Goal: Information Seeking & Learning: Learn about a topic

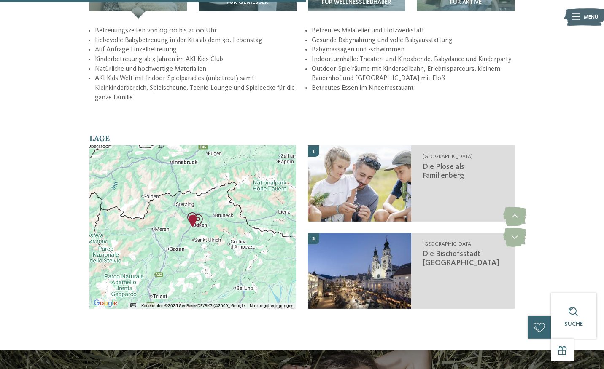
scroll to position [1343, 0]
click at [194, 211] on img "AKI Family Resort PLOSE" at bounding box center [192, 220] width 19 height 19
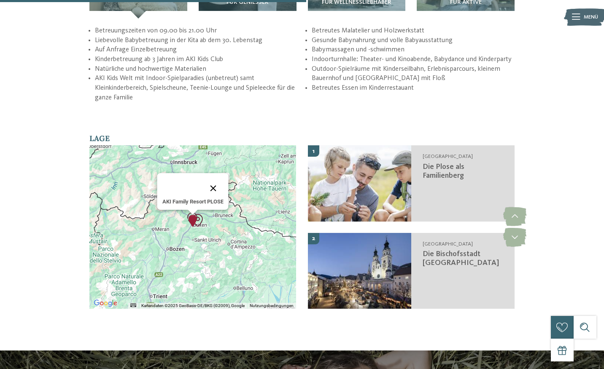
click at [214, 178] on button "Schließen" at bounding box center [213, 188] width 20 height 20
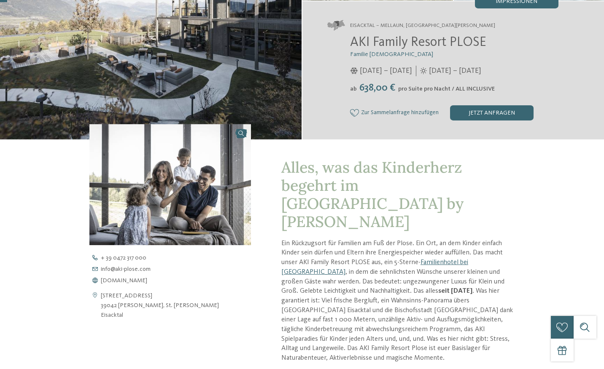
scroll to position [0, 0]
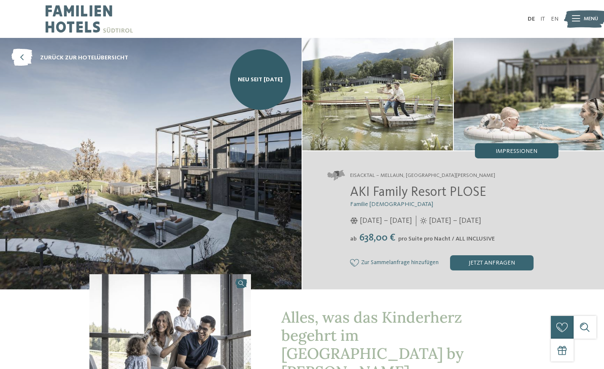
click at [495, 152] on div "Impressionen" at bounding box center [516, 150] width 83 height 15
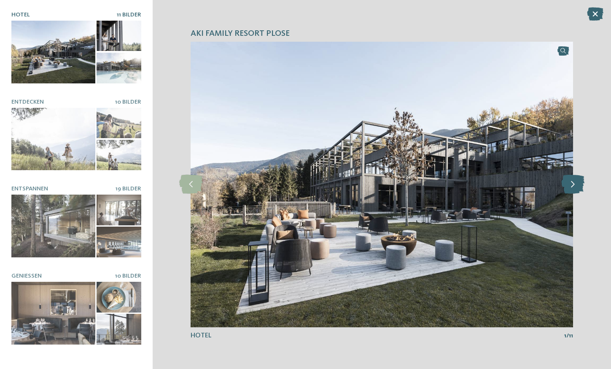
click at [577, 183] on icon at bounding box center [572, 184] width 23 height 19
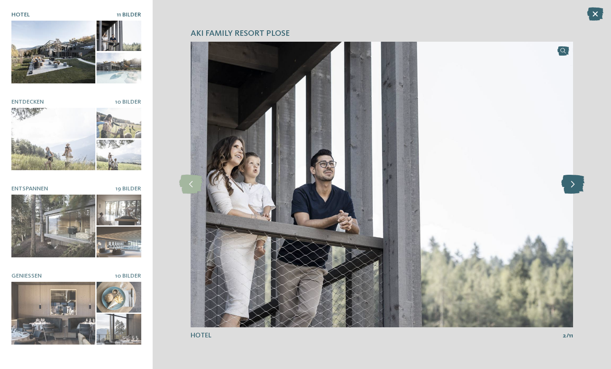
click at [577, 183] on icon at bounding box center [572, 184] width 23 height 19
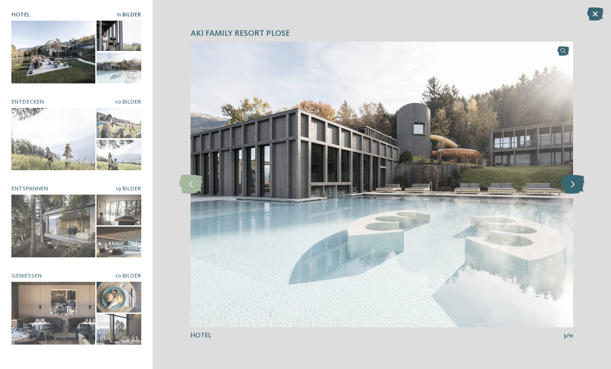
click at [577, 183] on icon at bounding box center [572, 184] width 23 height 19
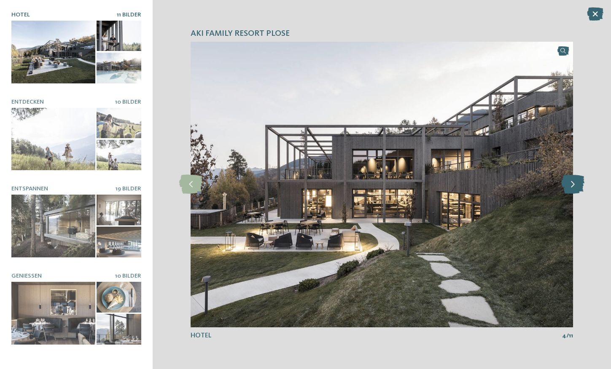
click at [577, 183] on icon at bounding box center [572, 184] width 23 height 19
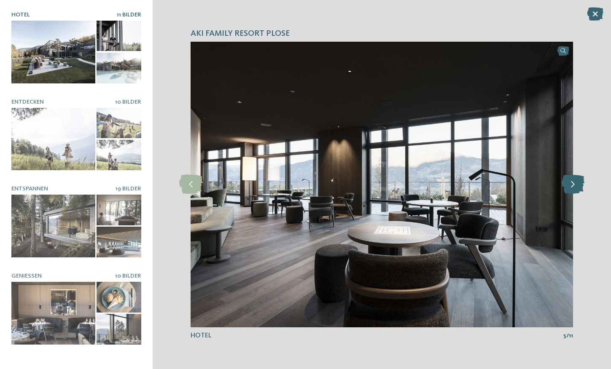
click at [577, 183] on icon at bounding box center [572, 184] width 23 height 19
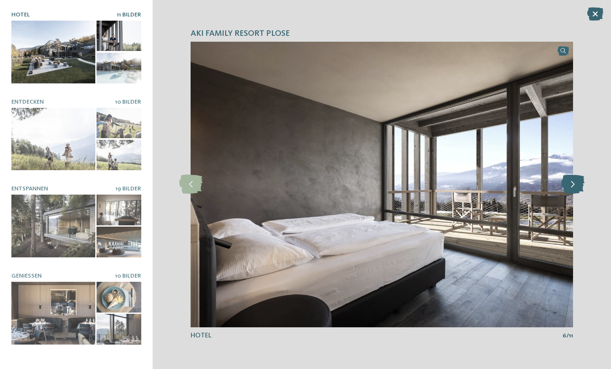
click at [577, 183] on icon at bounding box center [572, 184] width 23 height 19
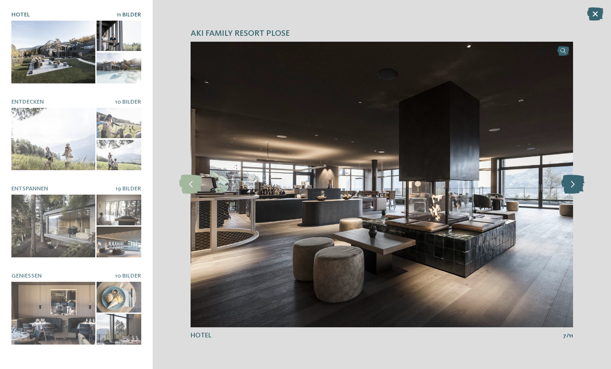
click at [577, 183] on icon at bounding box center [572, 184] width 23 height 19
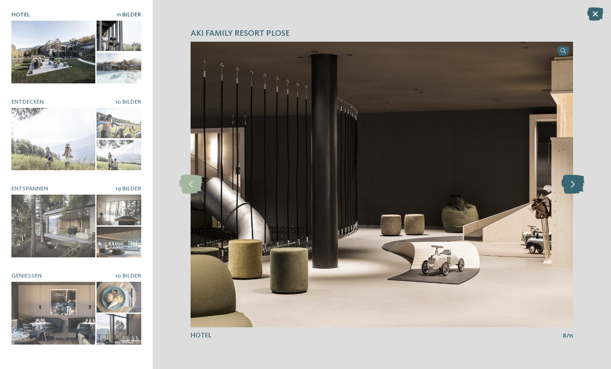
click at [577, 183] on icon at bounding box center [572, 184] width 23 height 19
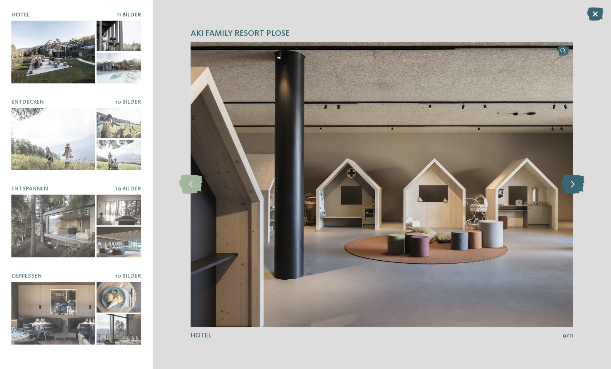
click at [577, 183] on icon at bounding box center [572, 184] width 23 height 19
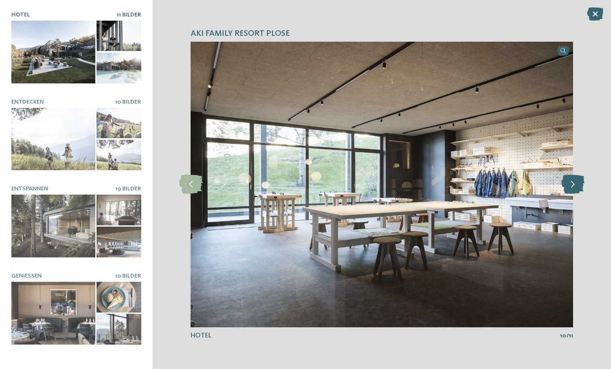
click at [577, 183] on icon at bounding box center [572, 184] width 23 height 19
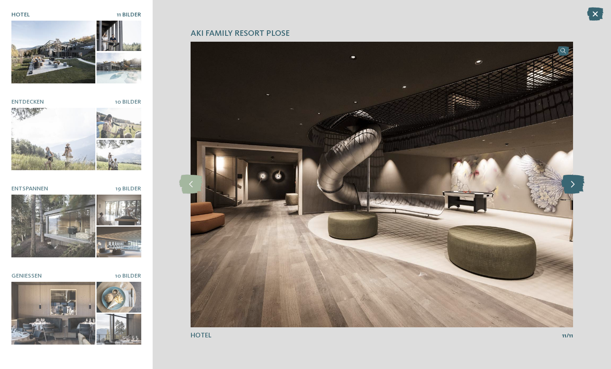
click at [577, 183] on icon at bounding box center [572, 184] width 23 height 19
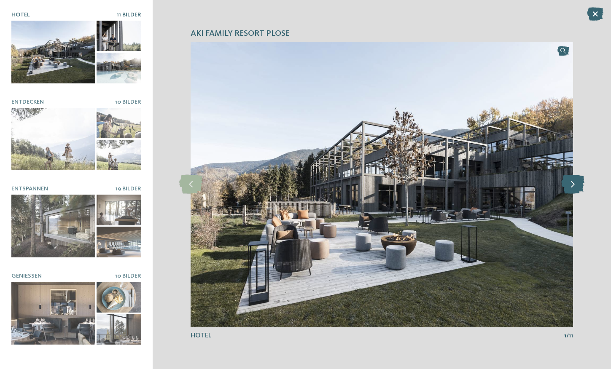
click at [577, 183] on icon at bounding box center [572, 184] width 23 height 19
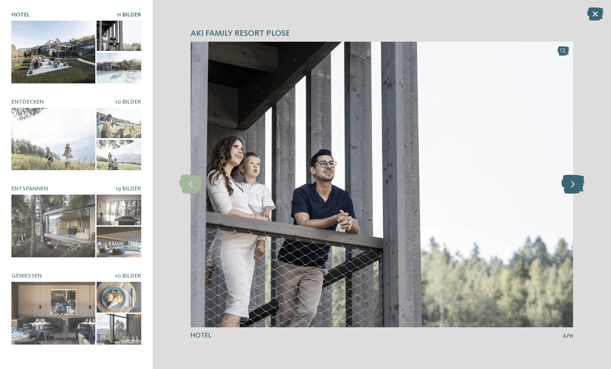
click at [577, 183] on icon at bounding box center [572, 184] width 23 height 19
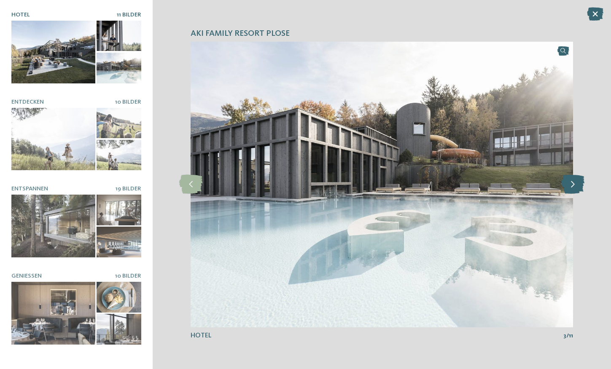
click at [577, 183] on icon at bounding box center [572, 184] width 23 height 19
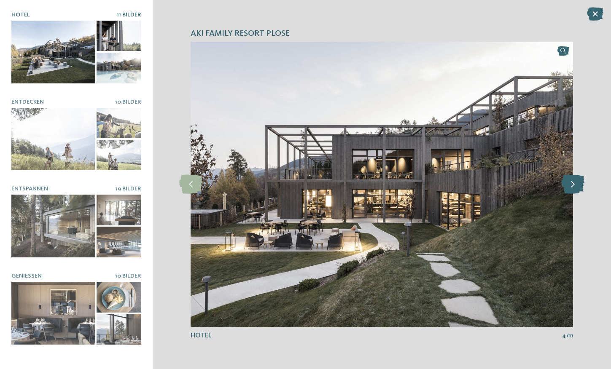
click at [577, 183] on icon at bounding box center [572, 184] width 23 height 19
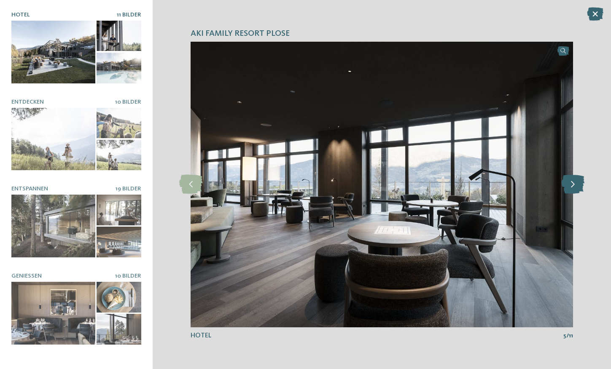
click at [577, 183] on icon at bounding box center [572, 184] width 23 height 19
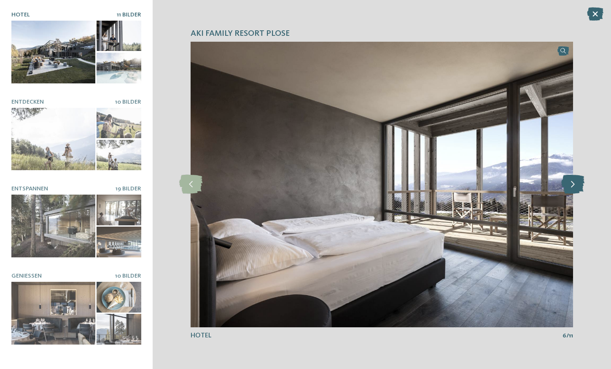
click at [577, 183] on icon at bounding box center [572, 184] width 23 height 19
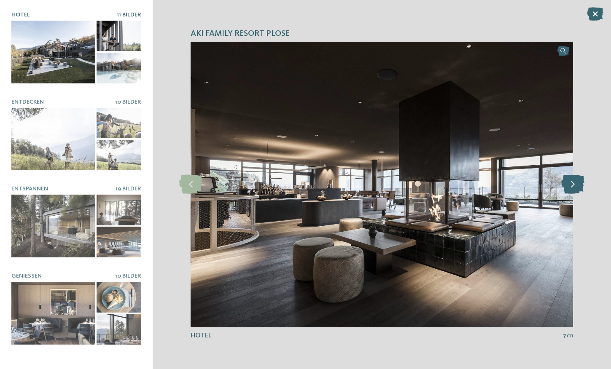
click at [577, 183] on icon at bounding box center [572, 184] width 23 height 19
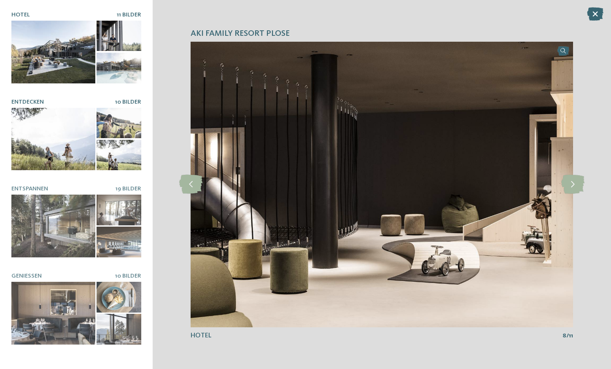
click at [69, 137] on div at bounding box center [53, 139] width 84 height 63
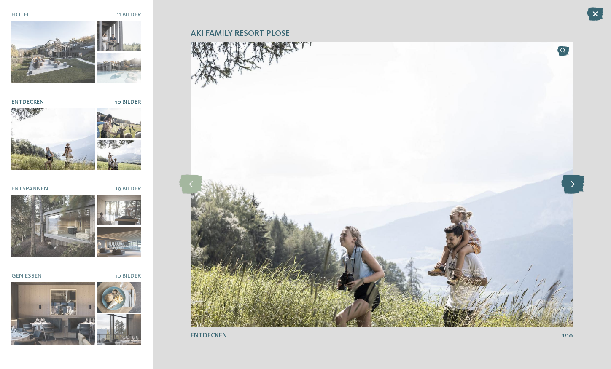
click at [569, 189] on icon at bounding box center [572, 184] width 23 height 19
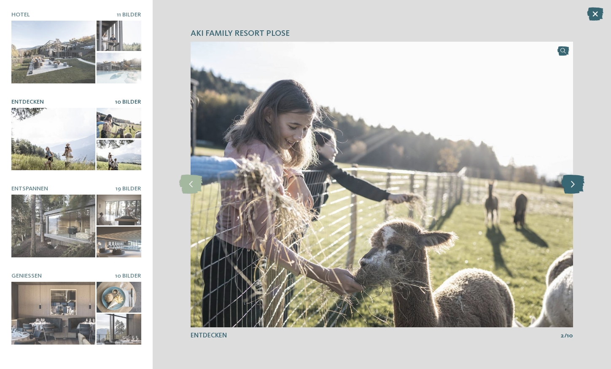
click at [569, 189] on icon at bounding box center [572, 184] width 23 height 19
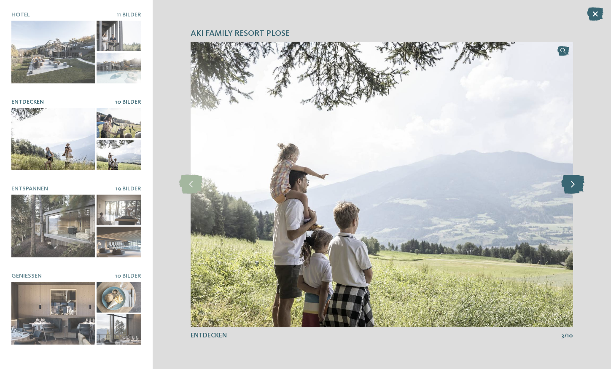
click at [569, 189] on icon at bounding box center [572, 184] width 23 height 19
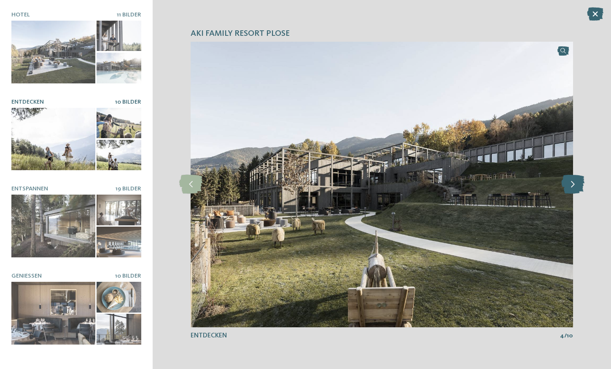
click at [569, 189] on icon at bounding box center [572, 184] width 23 height 19
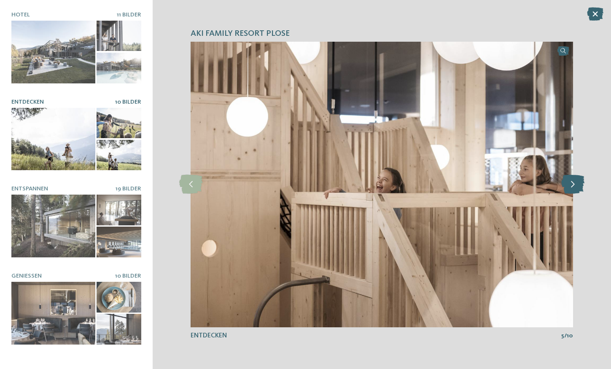
click at [569, 189] on icon at bounding box center [572, 184] width 23 height 19
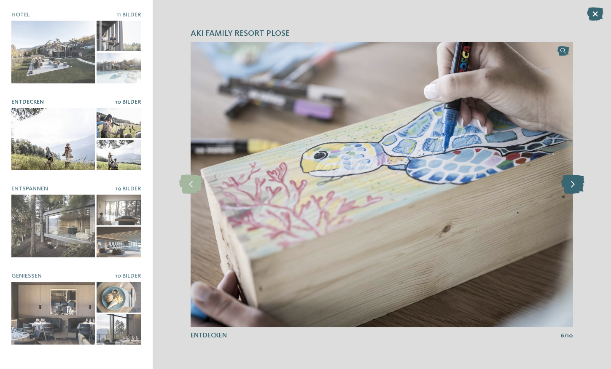
click at [569, 189] on icon at bounding box center [572, 184] width 23 height 19
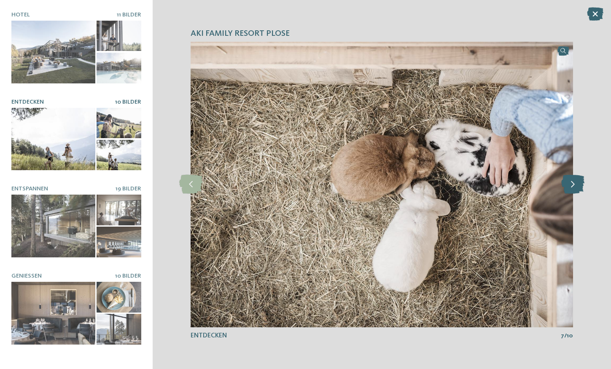
click at [569, 189] on icon at bounding box center [572, 184] width 23 height 19
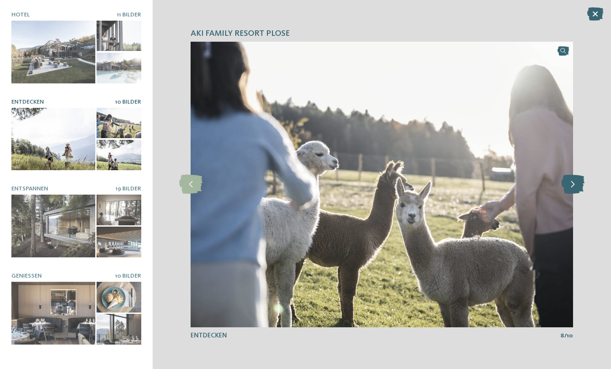
click at [569, 189] on icon at bounding box center [572, 184] width 23 height 19
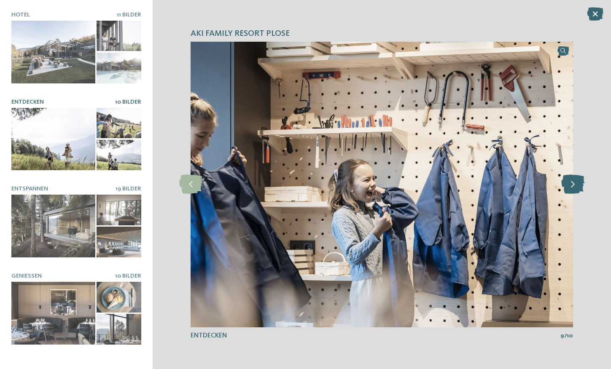
click at [569, 189] on icon at bounding box center [572, 184] width 23 height 19
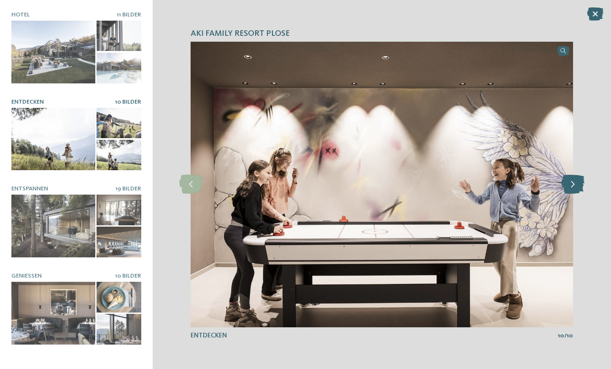
click at [569, 189] on icon at bounding box center [572, 184] width 23 height 19
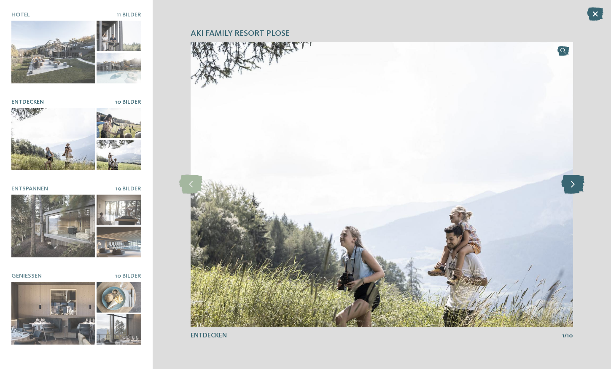
click at [569, 189] on icon at bounding box center [572, 184] width 23 height 19
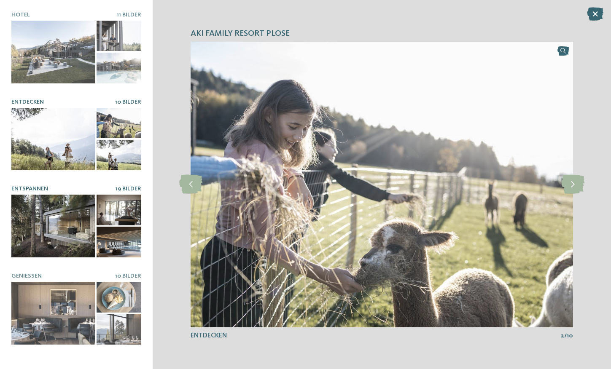
click at [65, 219] on div at bounding box center [53, 226] width 84 height 63
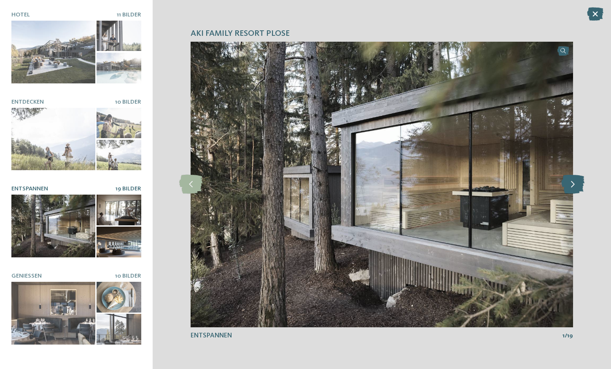
click at [577, 190] on icon at bounding box center [572, 184] width 23 height 19
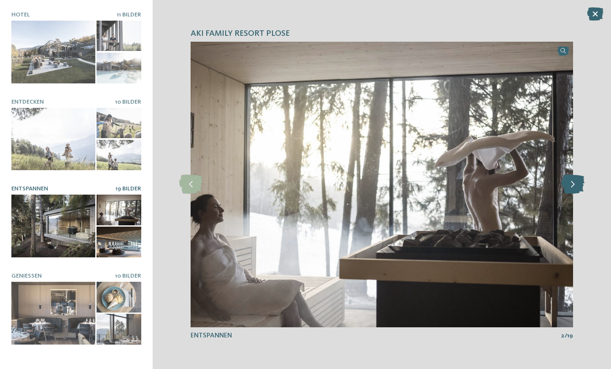
click at [577, 190] on icon at bounding box center [572, 184] width 23 height 19
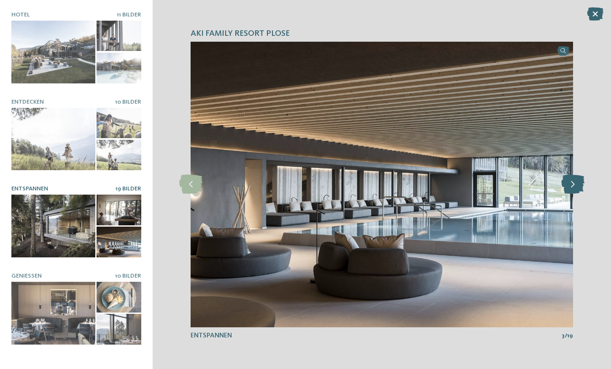
click at [577, 190] on icon at bounding box center [572, 184] width 23 height 19
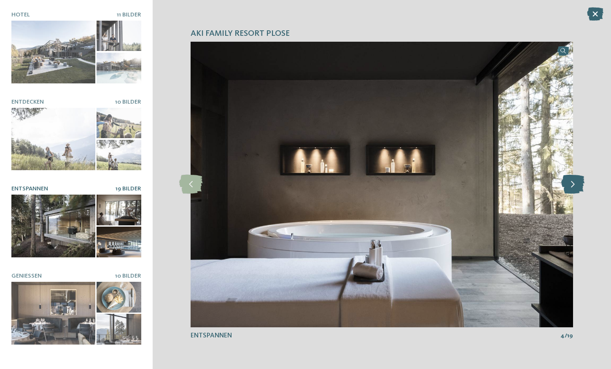
click at [577, 190] on icon at bounding box center [572, 184] width 23 height 19
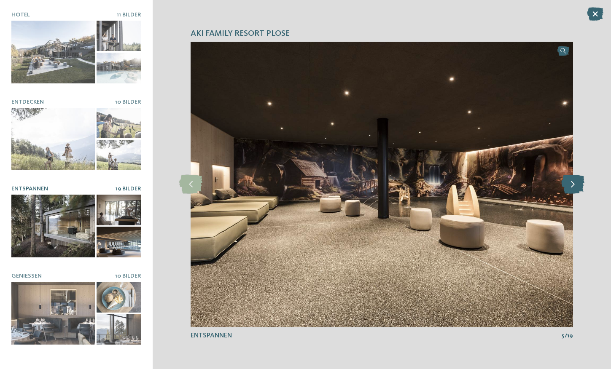
click at [577, 190] on icon at bounding box center [572, 184] width 23 height 19
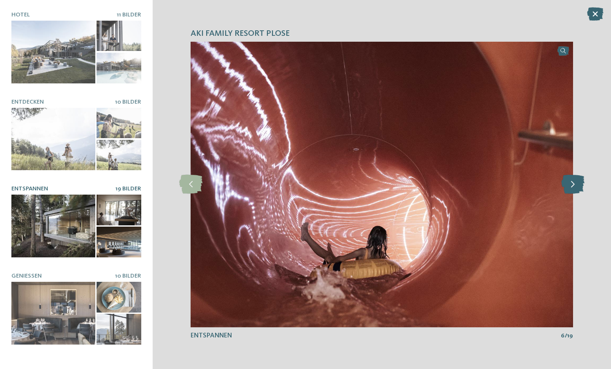
click at [577, 190] on icon at bounding box center [572, 184] width 23 height 19
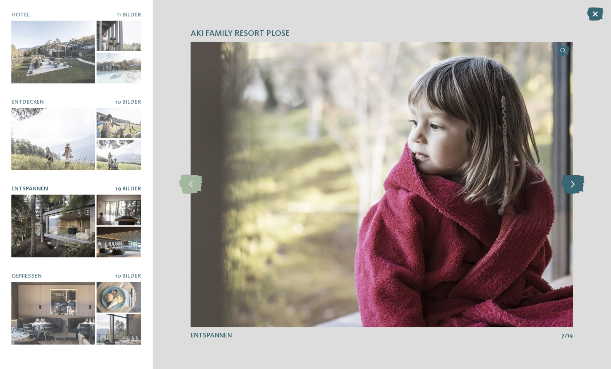
click at [577, 190] on icon at bounding box center [572, 184] width 23 height 19
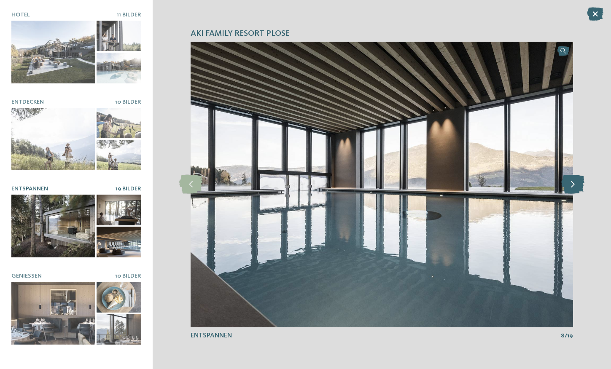
click at [577, 190] on icon at bounding box center [572, 184] width 23 height 19
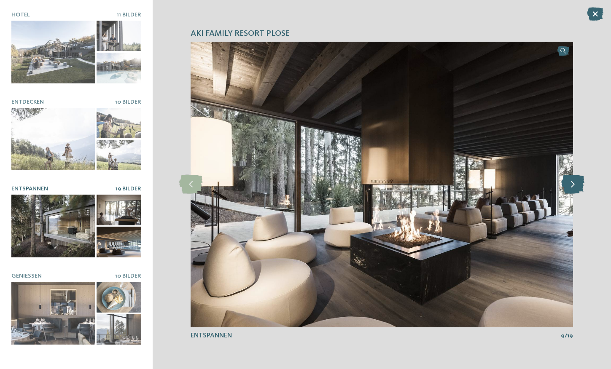
click at [577, 190] on icon at bounding box center [572, 184] width 23 height 19
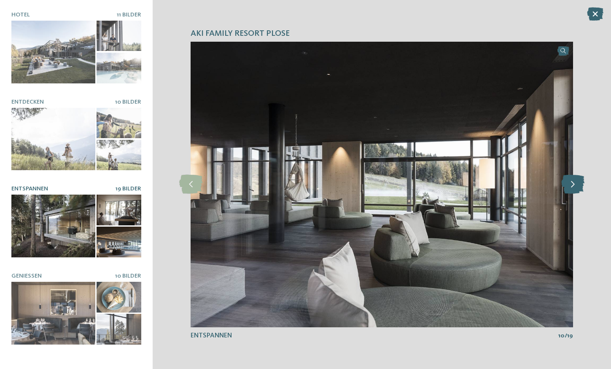
click at [577, 190] on icon at bounding box center [572, 184] width 23 height 19
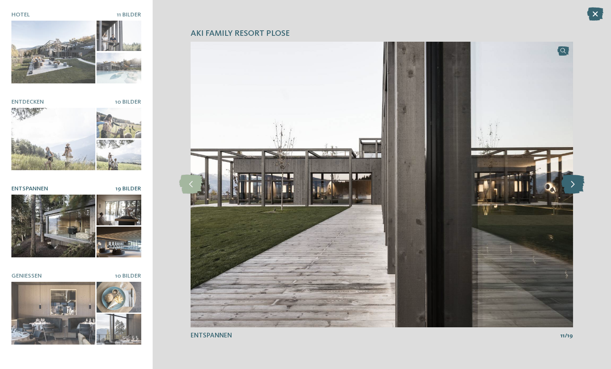
click at [577, 190] on icon at bounding box center [572, 184] width 23 height 19
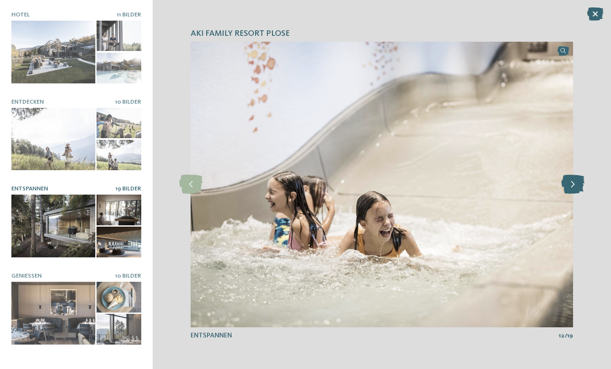
click at [577, 190] on icon at bounding box center [572, 184] width 23 height 19
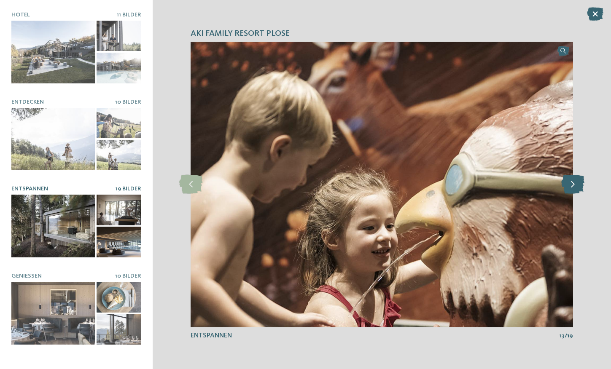
click at [577, 190] on icon at bounding box center [572, 184] width 23 height 19
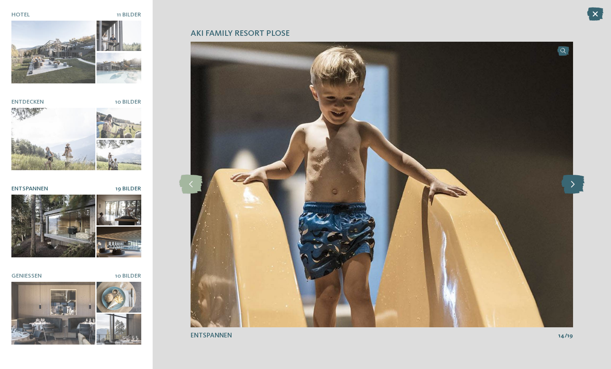
click at [577, 190] on icon at bounding box center [572, 184] width 23 height 19
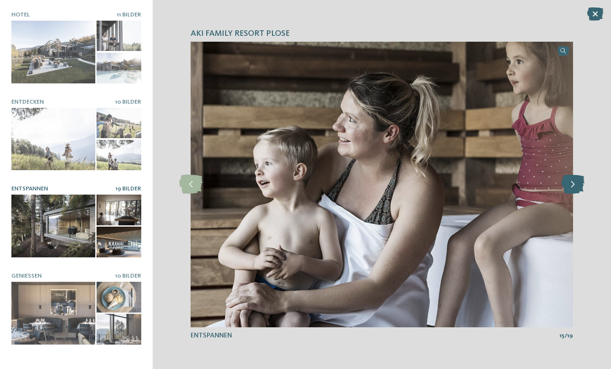
click at [577, 190] on icon at bounding box center [572, 184] width 23 height 19
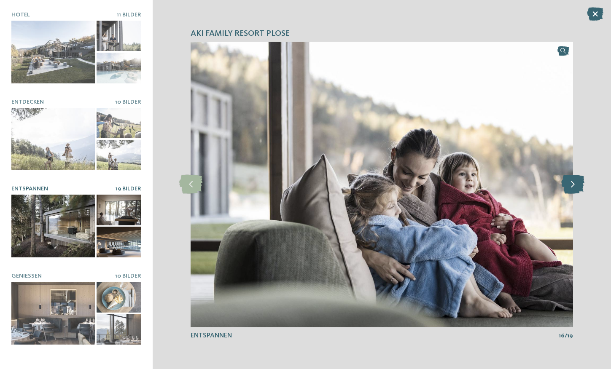
click at [577, 190] on icon at bounding box center [572, 184] width 23 height 19
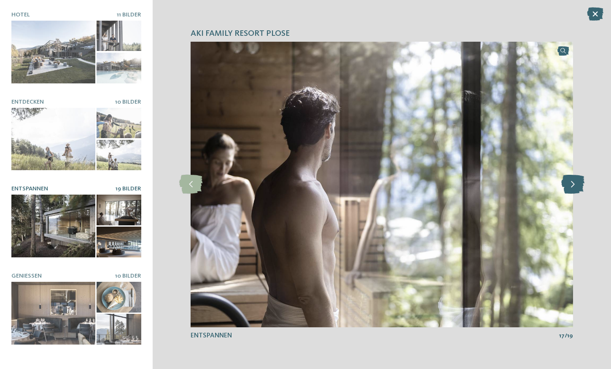
click at [577, 190] on icon at bounding box center [572, 184] width 23 height 19
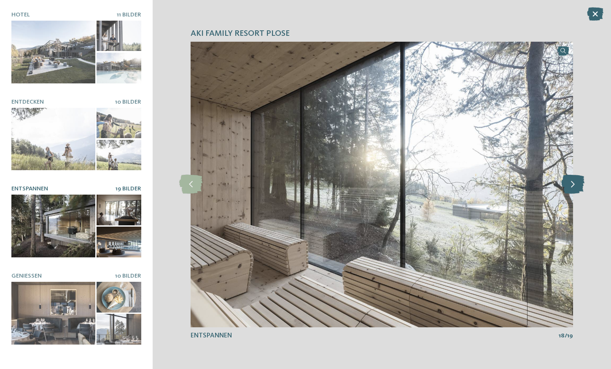
click at [577, 190] on icon at bounding box center [572, 184] width 23 height 19
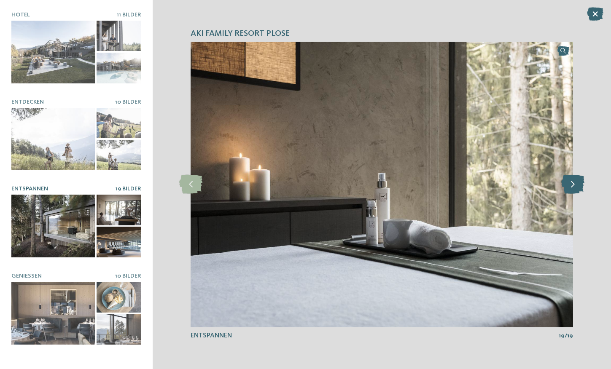
click at [577, 190] on icon at bounding box center [572, 184] width 23 height 19
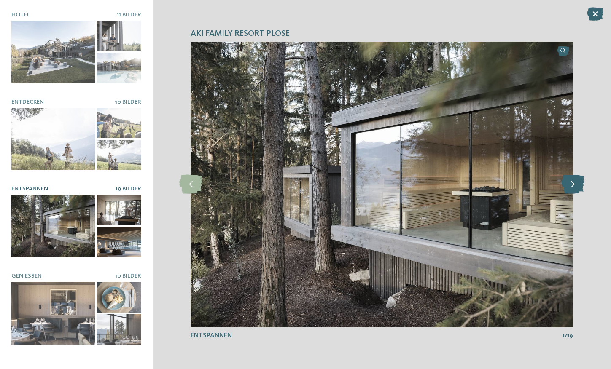
click at [577, 190] on icon at bounding box center [572, 184] width 23 height 19
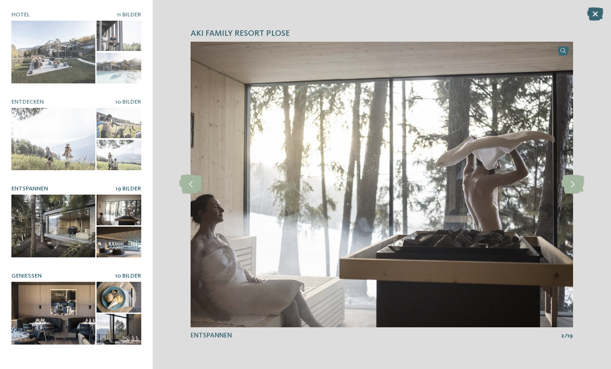
click at [54, 288] on div at bounding box center [53, 313] width 84 height 63
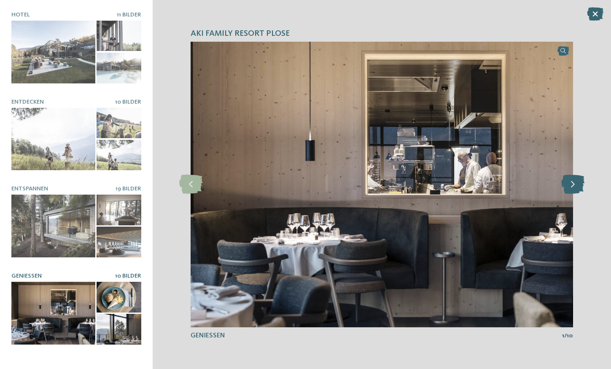
click at [572, 190] on icon at bounding box center [572, 184] width 23 height 19
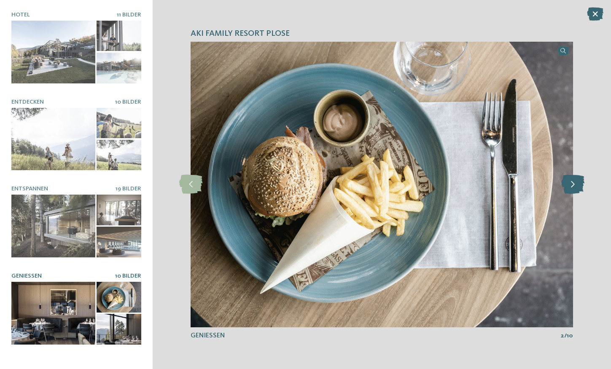
click at [572, 190] on icon at bounding box center [572, 184] width 23 height 19
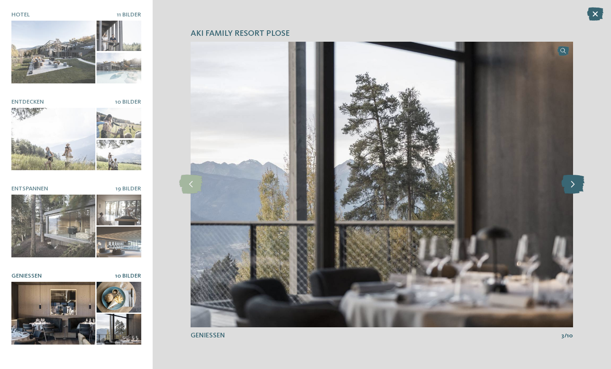
click at [572, 190] on icon at bounding box center [572, 184] width 23 height 19
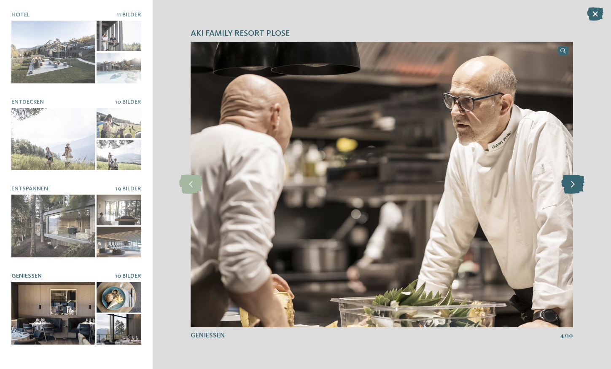
click at [572, 190] on icon at bounding box center [572, 184] width 23 height 19
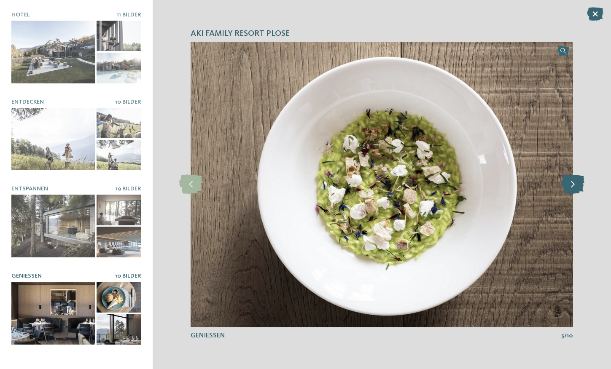
click at [572, 190] on icon at bounding box center [572, 184] width 23 height 19
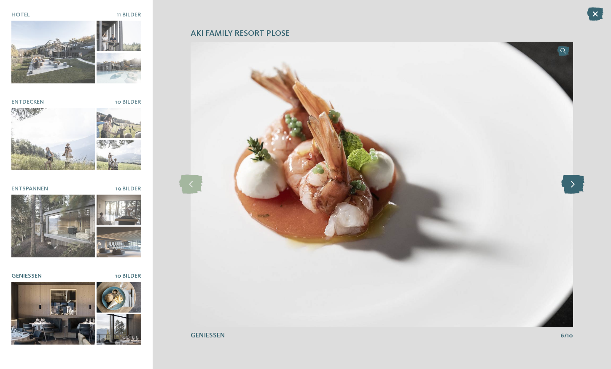
click at [572, 190] on icon at bounding box center [572, 184] width 23 height 19
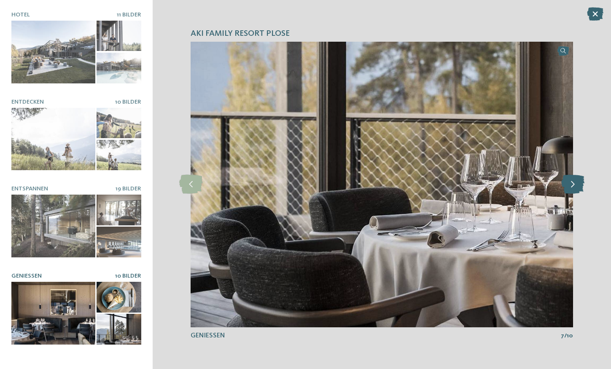
click at [572, 190] on icon at bounding box center [572, 184] width 23 height 19
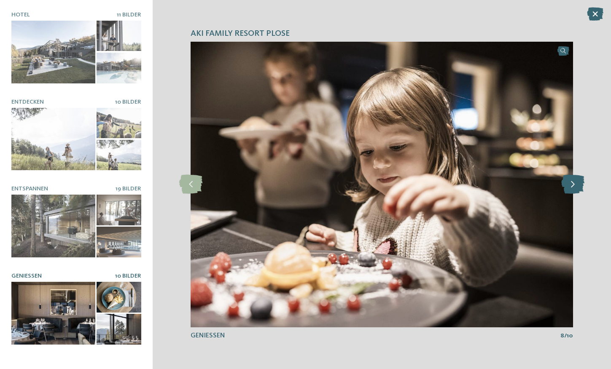
click at [572, 190] on icon at bounding box center [572, 184] width 23 height 19
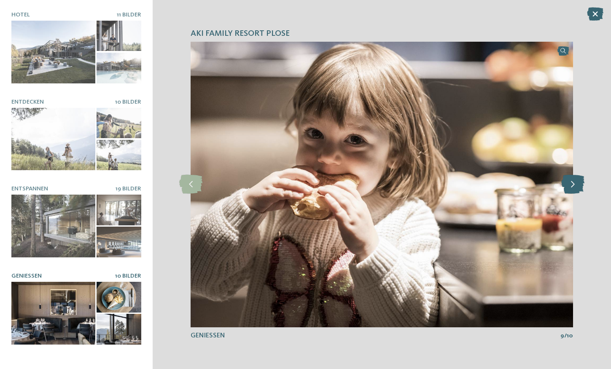
click at [572, 190] on icon at bounding box center [572, 184] width 23 height 19
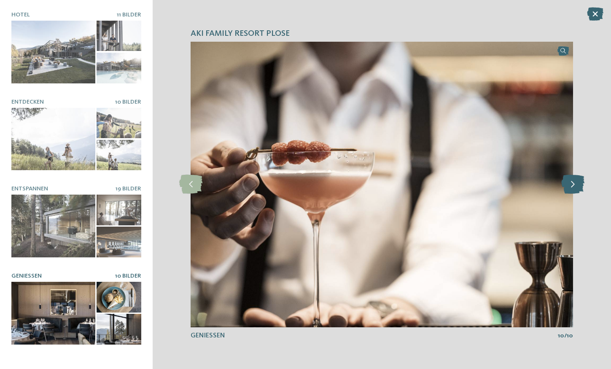
click at [572, 190] on icon at bounding box center [572, 184] width 23 height 19
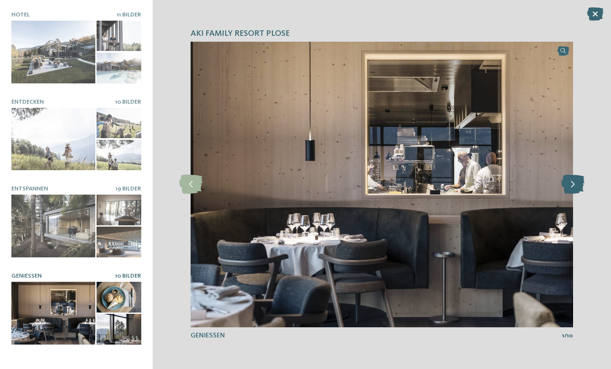
click at [572, 190] on icon at bounding box center [572, 184] width 23 height 19
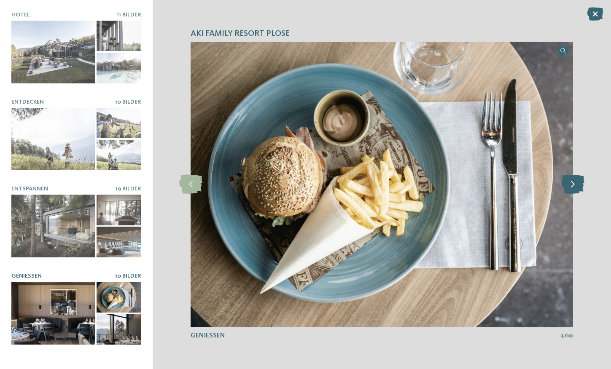
click at [572, 190] on icon at bounding box center [572, 184] width 23 height 19
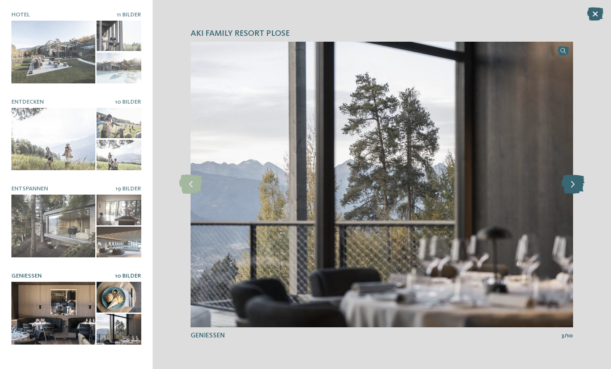
click at [572, 190] on icon at bounding box center [572, 184] width 23 height 19
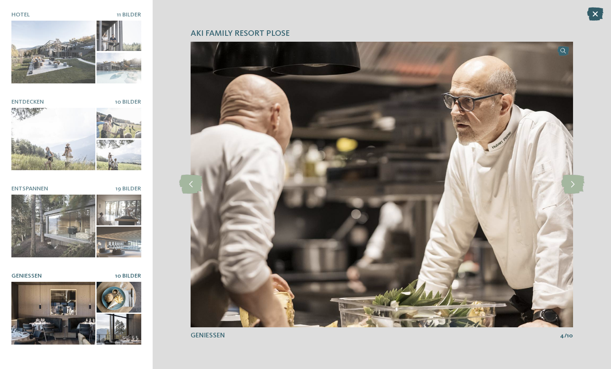
click at [599, 12] on icon at bounding box center [595, 13] width 16 height 13
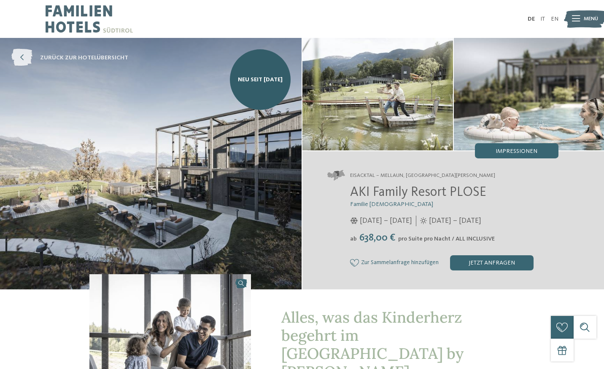
click at [25, 60] on icon at bounding box center [21, 57] width 21 height 17
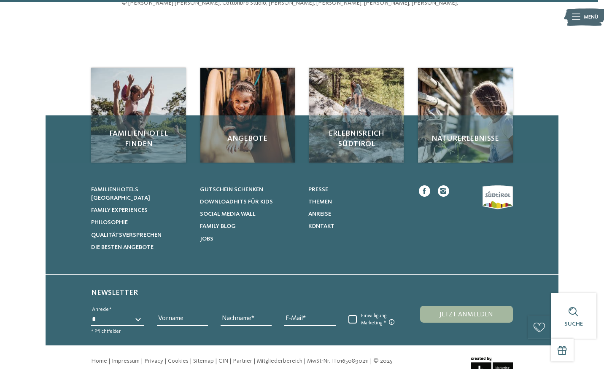
scroll to position [2647, 0]
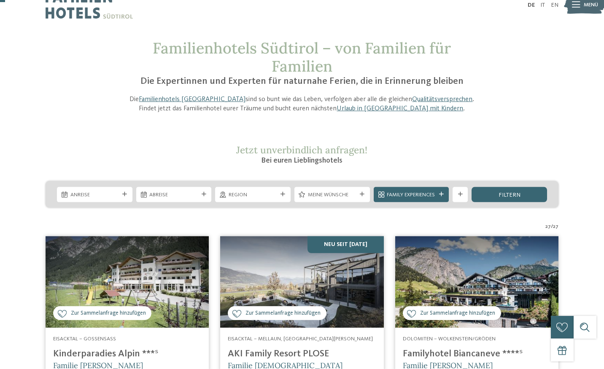
scroll to position [10, 0]
